Goal: Check status: Check status

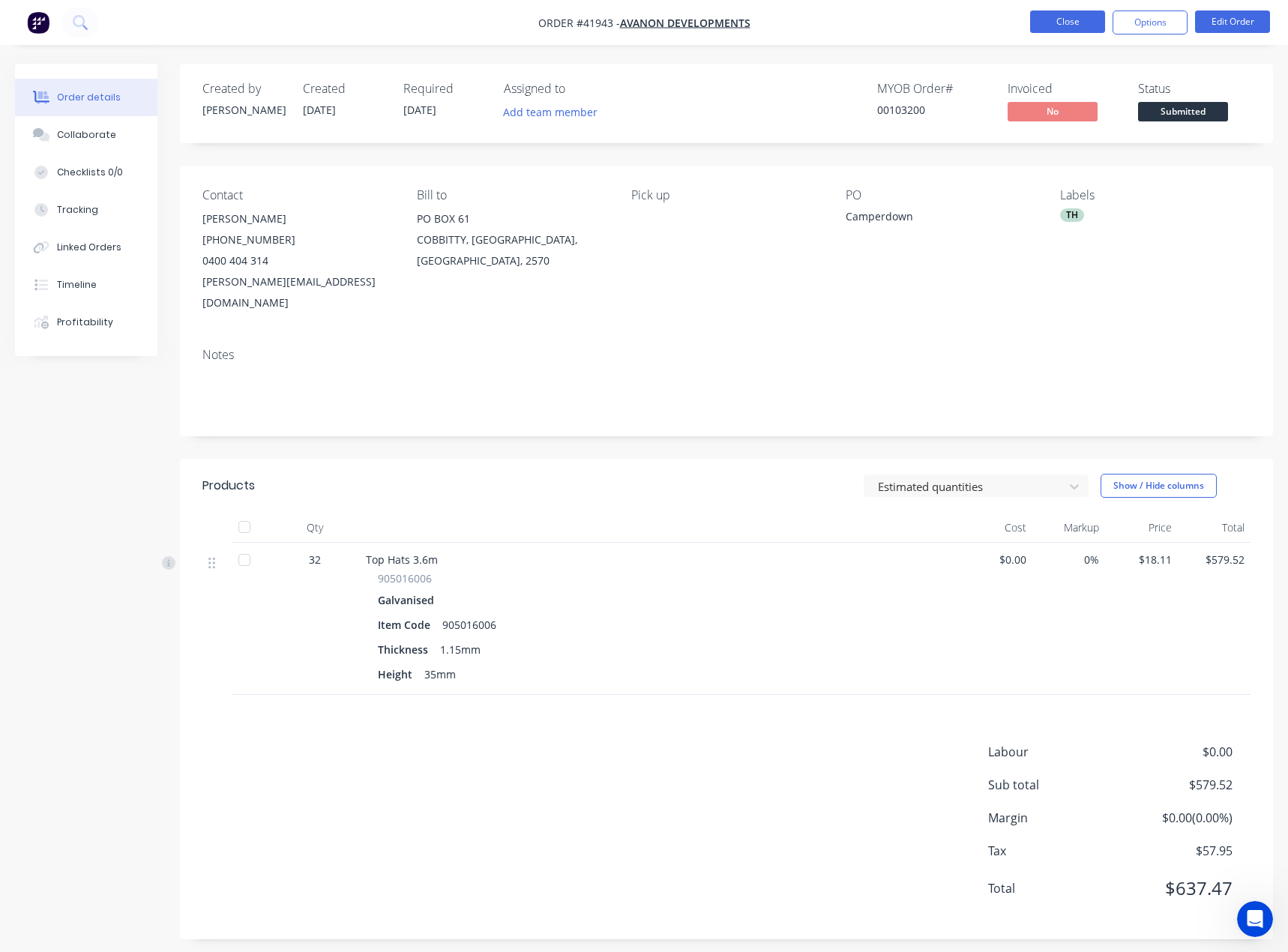
click at [1082, 22] on button "Close" at bounding box center [1068, 22] width 75 height 23
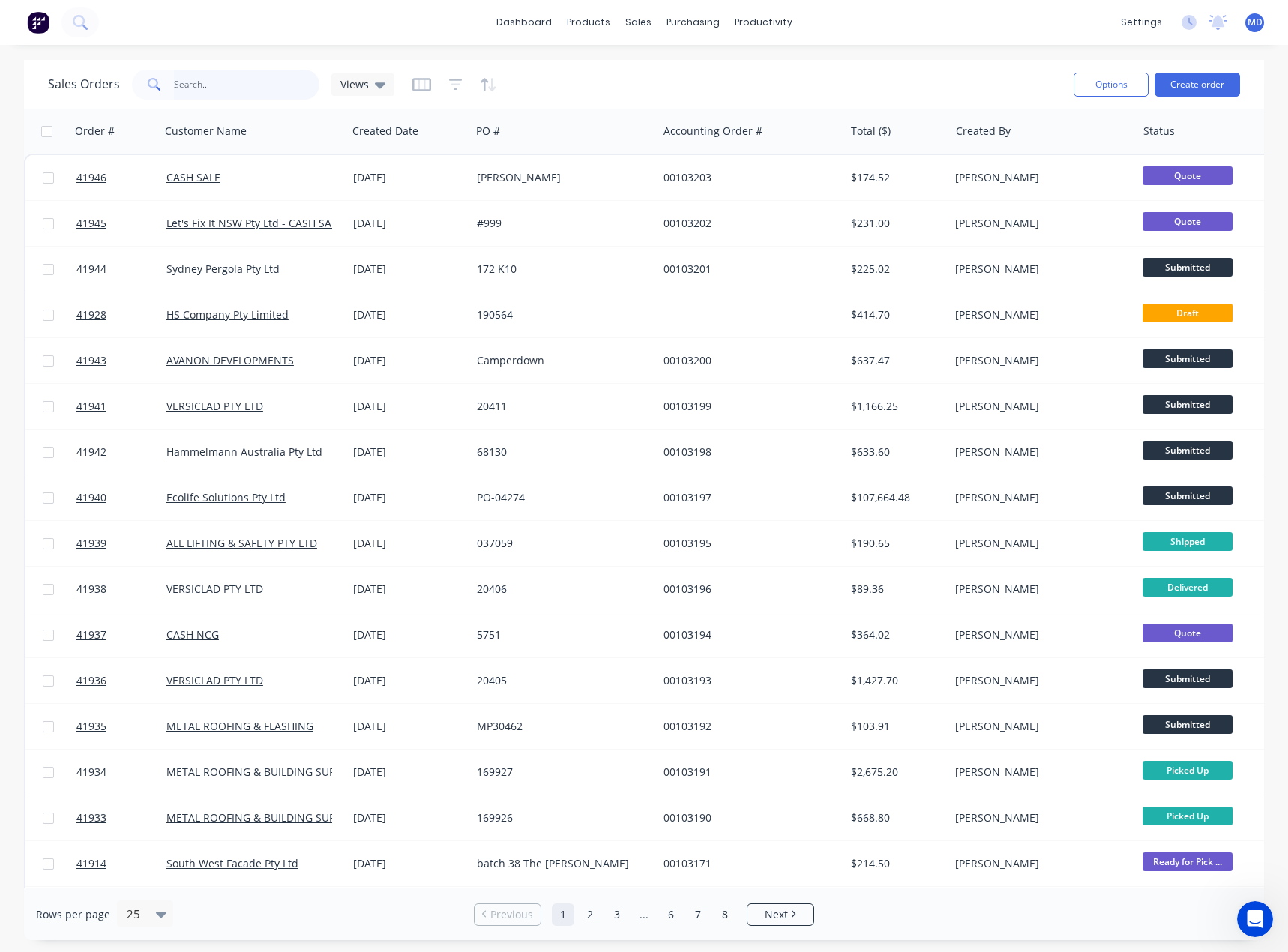
click at [250, 85] on input "text" at bounding box center [247, 85] width 146 height 30
type input "41697"
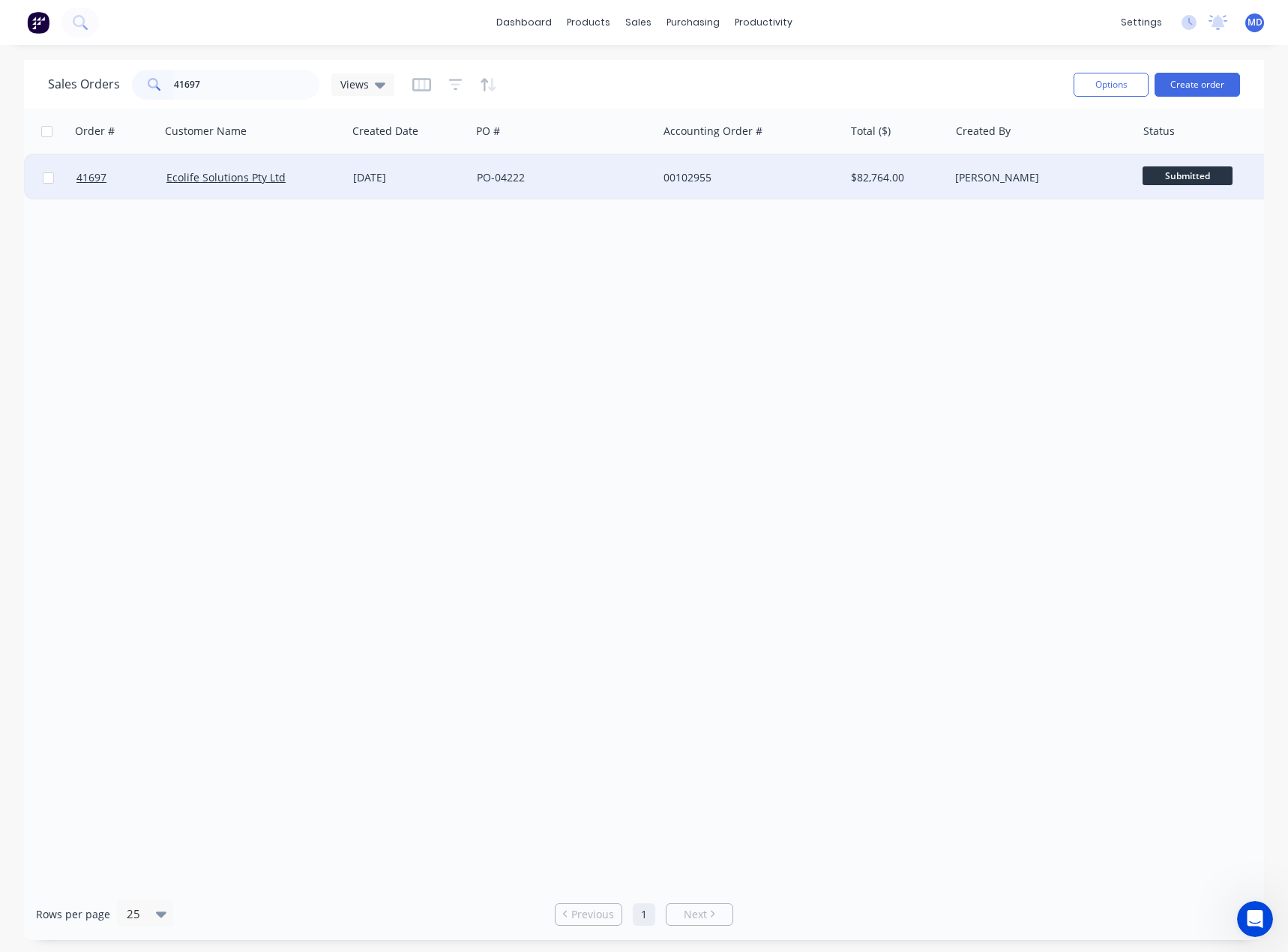
click at [620, 176] on div "PO-04222" at bounding box center [559, 177] width 166 height 15
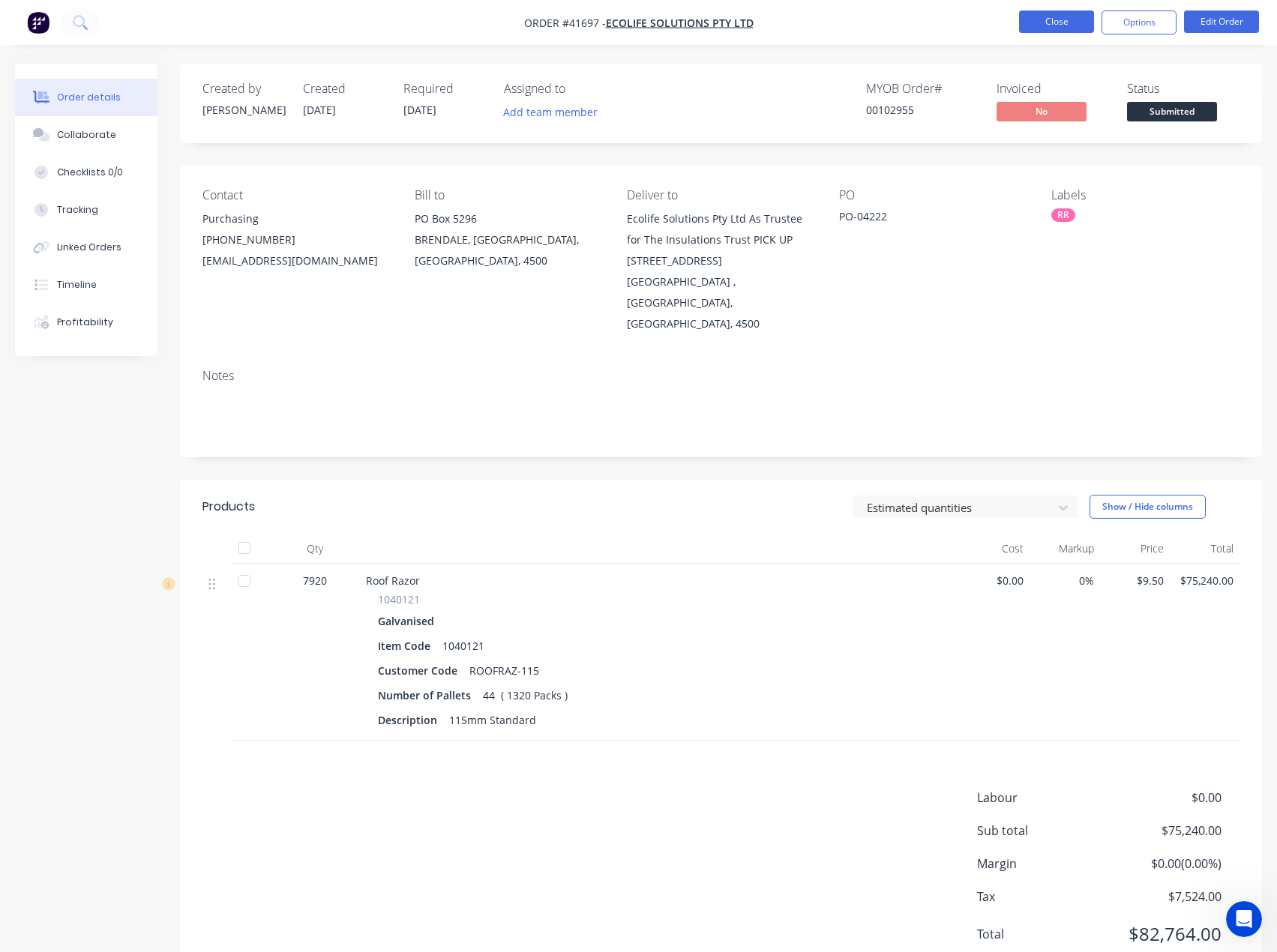
click at [1057, 20] on button "Close" at bounding box center [1057, 22] width 75 height 23
